Goal: Check status

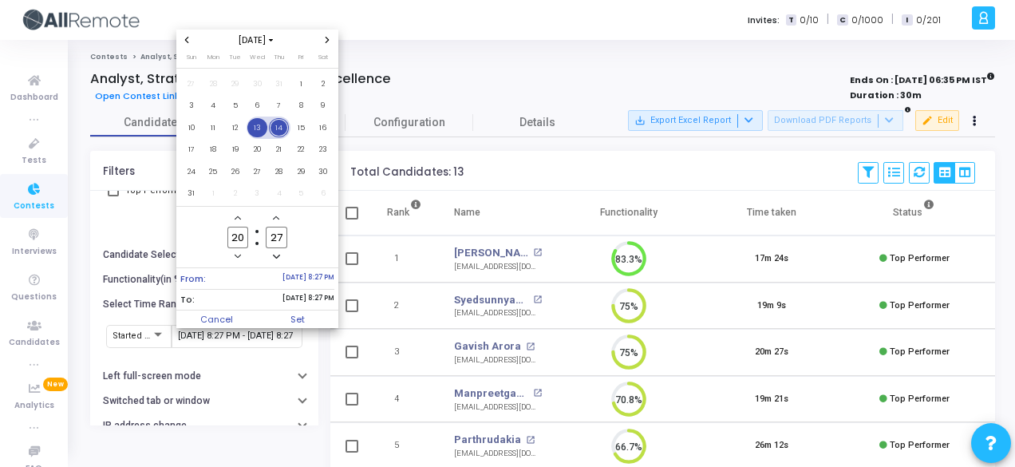
click at [259, 135] on span "13" at bounding box center [257, 128] width 20 height 20
click at [287, 132] on span "14" at bounding box center [279, 128] width 20 height 20
click at [310, 312] on span "Set" at bounding box center [297, 319] width 81 height 18
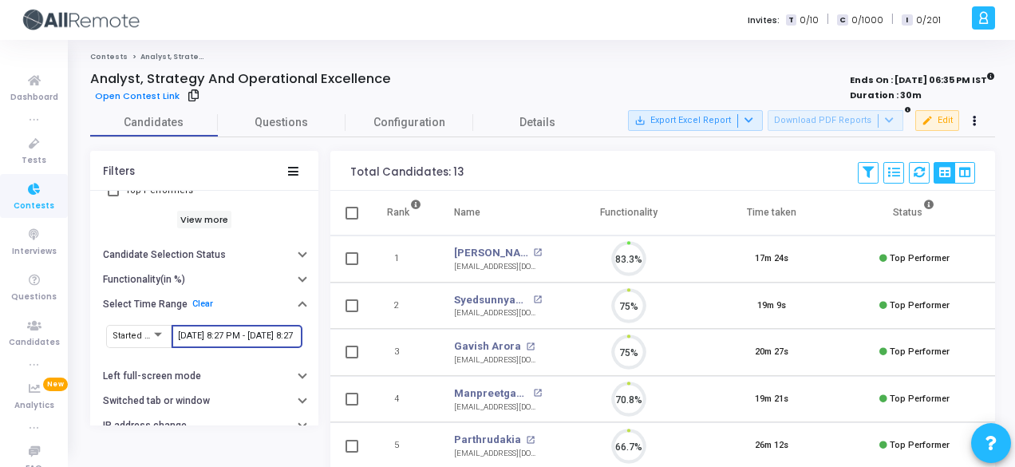
scroll to position [34, 40]
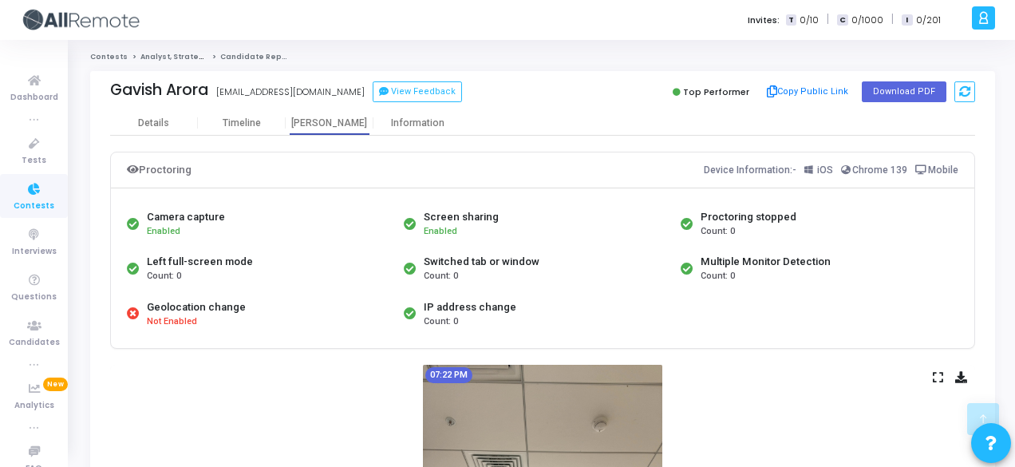
scroll to position [1168, 0]
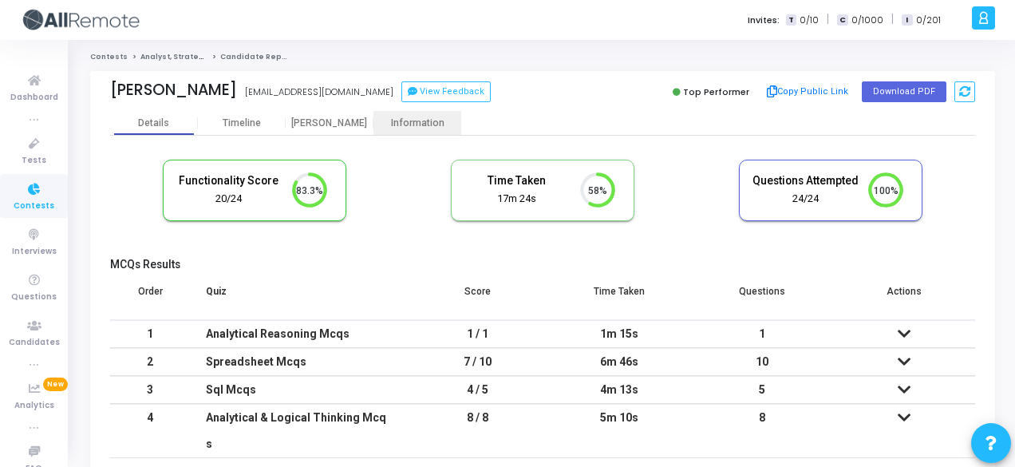
click at [407, 132] on div "Information" at bounding box center [418, 123] width 88 height 24
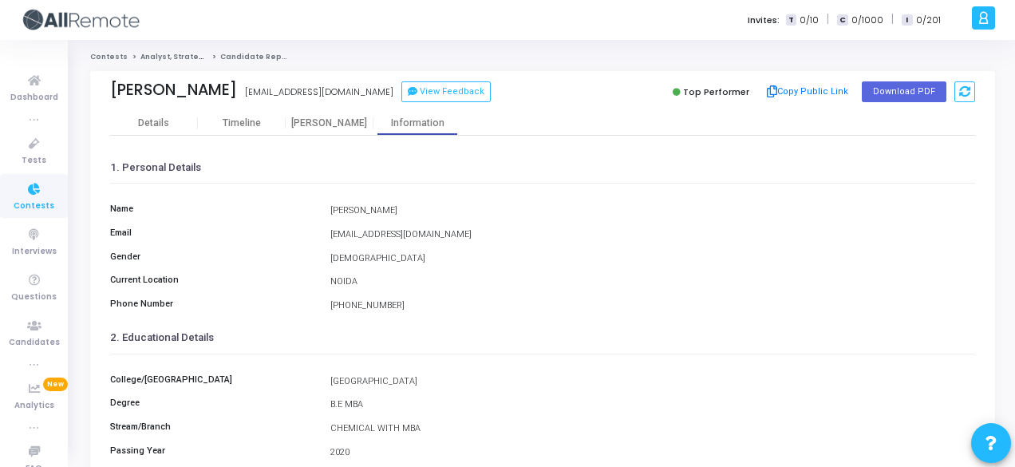
scroll to position [367, 0]
